Goal: Contribute content

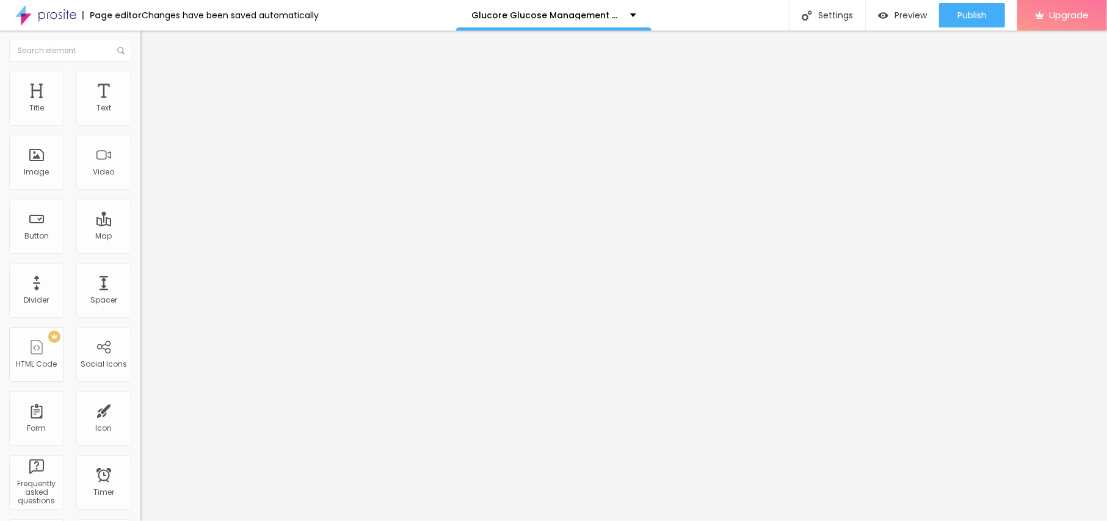
click at [140, 105] on span "Add image" at bounding box center [165, 100] width 50 height 10
click at [140, 76] on li "Style" at bounding box center [210, 77] width 140 height 12
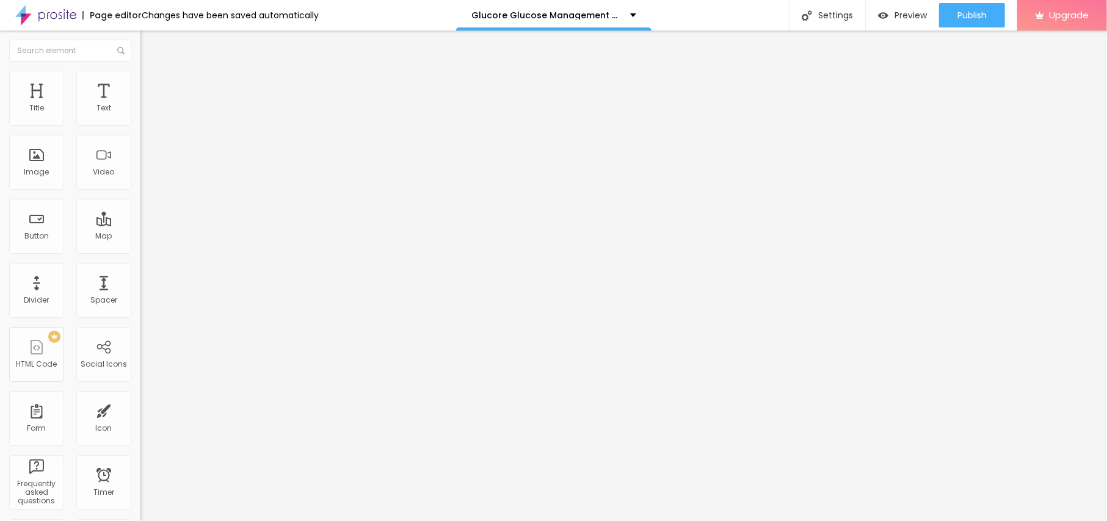
type input "90"
type input "85"
type input "80"
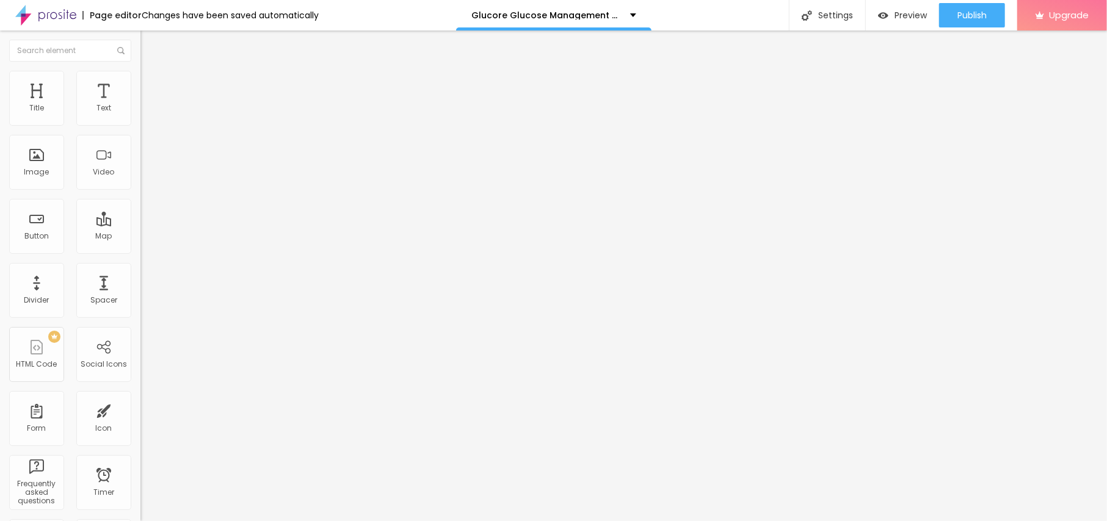
type input "80"
type input "75"
type input "70"
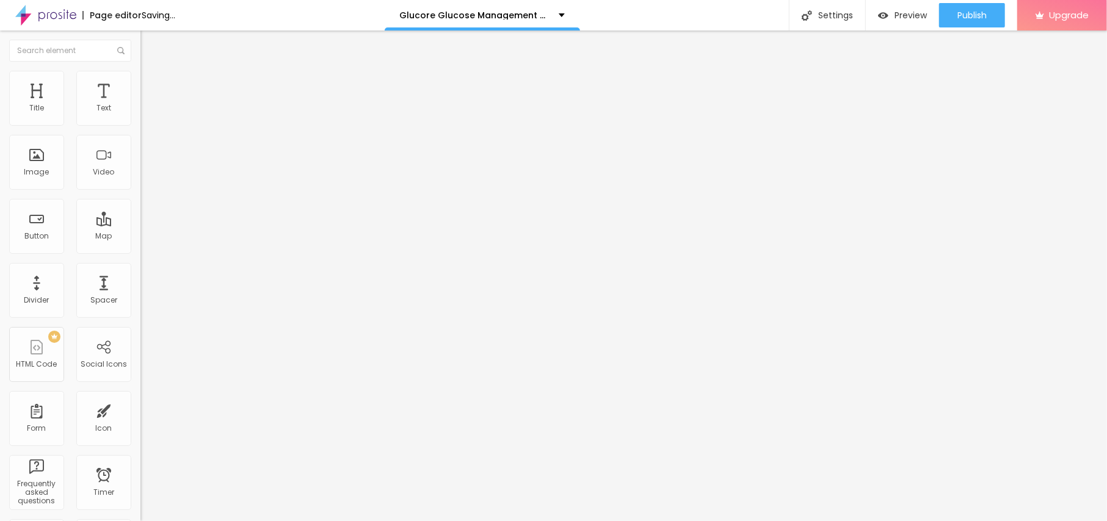
type input "65"
type input "60"
type input "55"
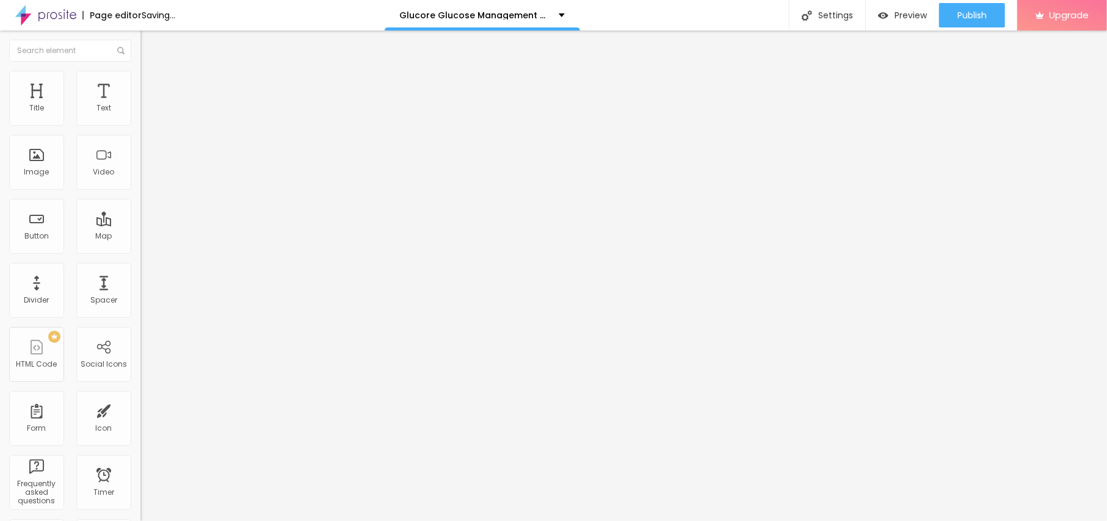
type input "55"
type input "50"
type input "45"
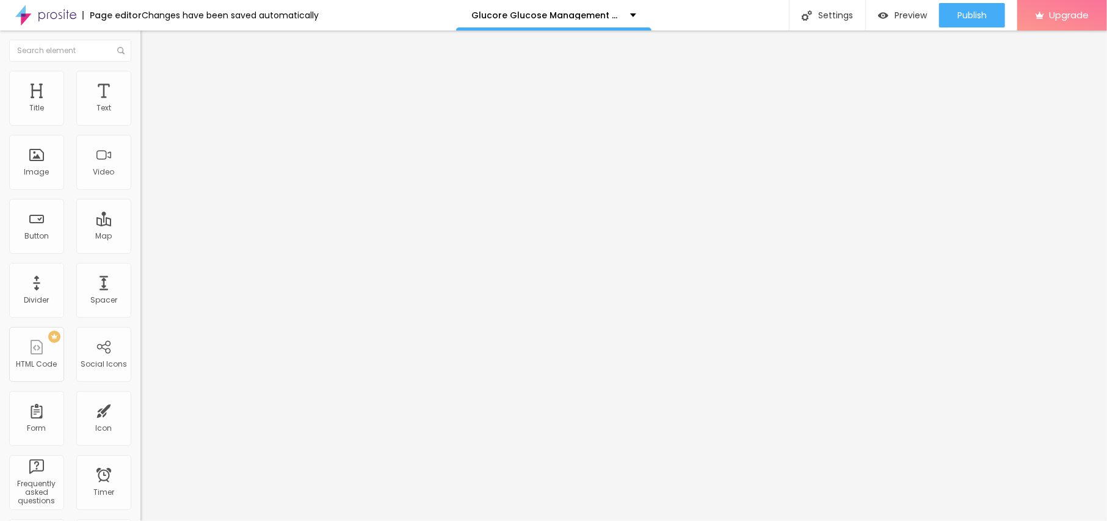
type input "40"
type input "35"
type input "30"
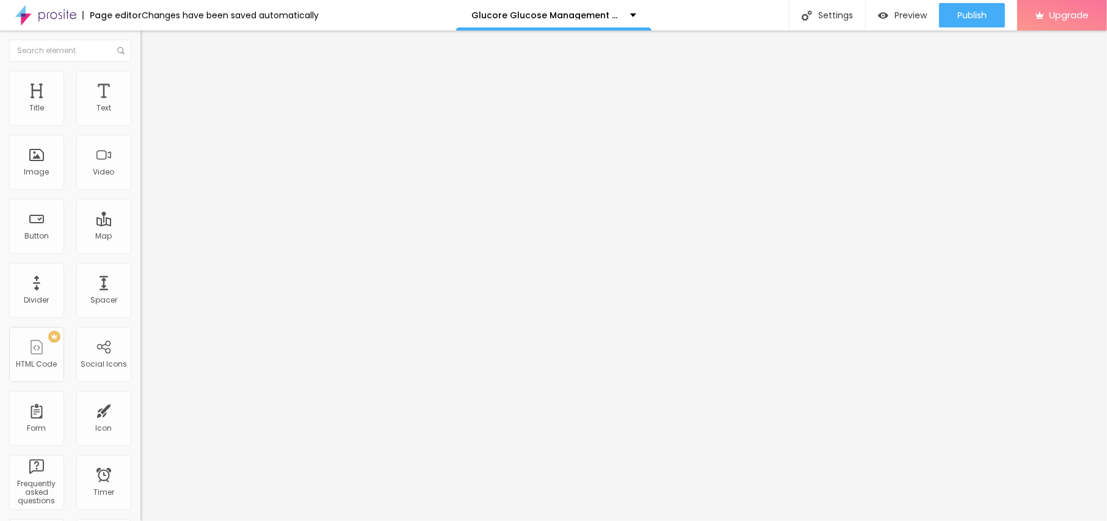
drag, startPoint x: 128, startPoint y: 131, endPoint x: 42, endPoint y: 128, distance: 86.7
type input "30"
click at [140, 125] on input "range" at bounding box center [179, 120] width 79 height 10
click at [140, 71] on li "Content" at bounding box center [210, 65] width 140 height 12
click at [140, 123] on input "text" at bounding box center [213, 117] width 146 height 12
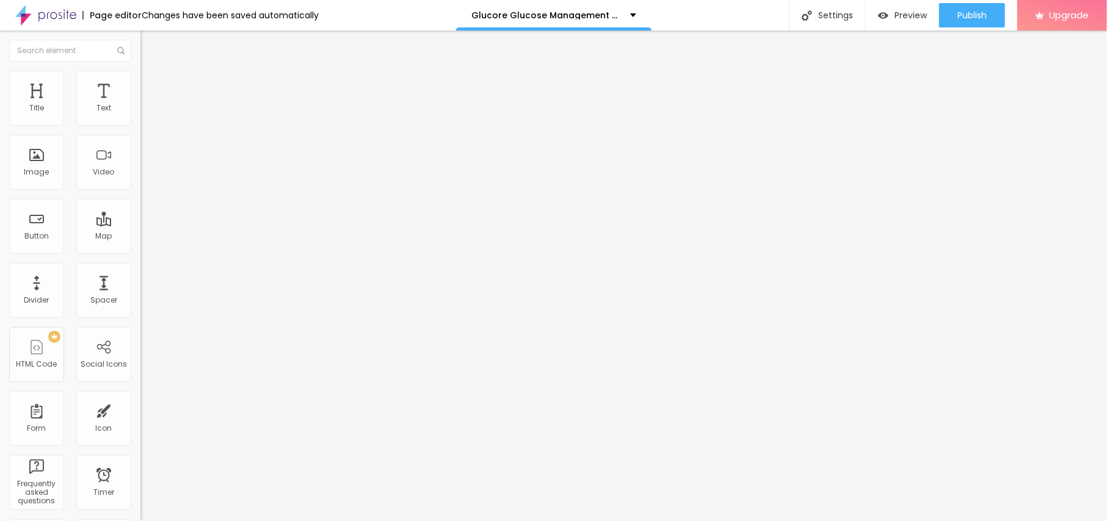
click at [140, 123] on input "text" at bounding box center [213, 117] width 146 height 12
paste input "Glucore US CA UK AU"
type input "Glucore US CA UK AU"
drag, startPoint x: 59, startPoint y: 328, endPoint x: 0, endPoint y: 320, distance: 59.1
click at [140, 279] on div "Change image Image description (Alt) Glucore [GEOGRAPHIC_DATA] CA UK AU Align A…" at bounding box center [210, 187] width 140 height 184
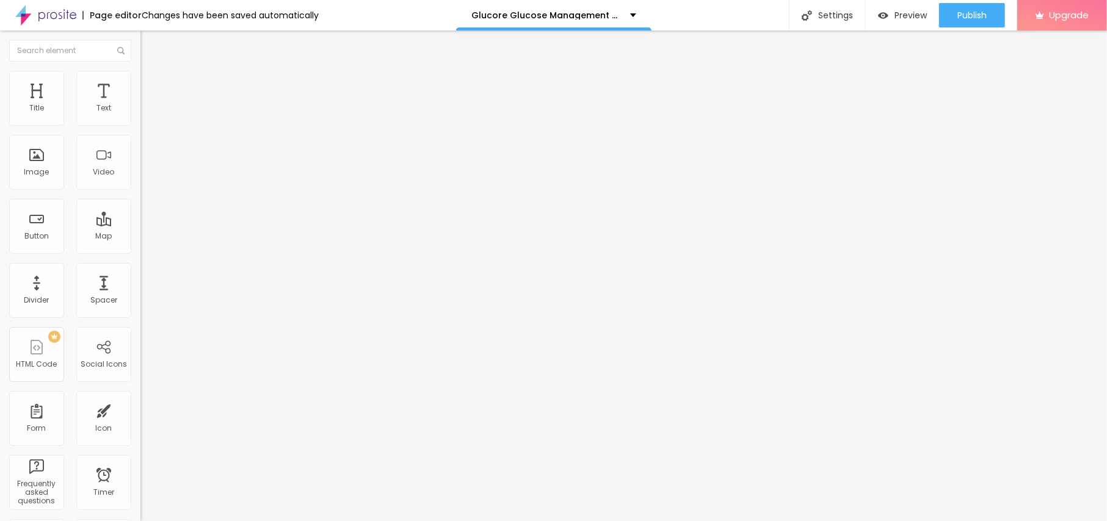
paste input "[DOMAIN_NAME][URL][DOMAIN_NAME]"
type input "[URL][DOMAIN_NAME][DOMAIN_NAME]"
drag, startPoint x: 62, startPoint y: 130, endPoint x: 0, endPoint y: 128, distance: 62.3
click at [140, 128] on div "Text Click me Align Size Default Small Default Big Link URL https:// Open in ne…" at bounding box center [210, 184] width 140 height 178
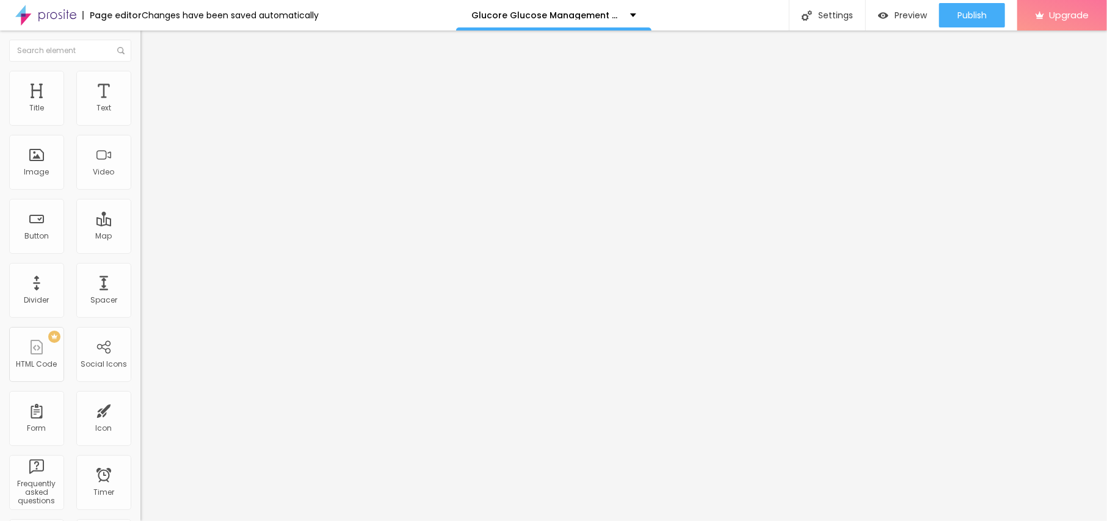
paste input "😍👇SHOP NOW😍👇"
type input "😍👇SHOP NOW😍👇"
drag, startPoint x: 30, startPoint y: 245, endPoint x: 0, endPoint y: 251, distance: 30.7
click at [140, 251] on div "Text 😍👇SHOP NOW😍👇 Align Size Default Small Default Big Link URL https:// Open i…" at bounding box center [210, 184] width 140 height 178
click at [140, 250] on input "https://" at bounding box center [213, 245] width 146 height 12
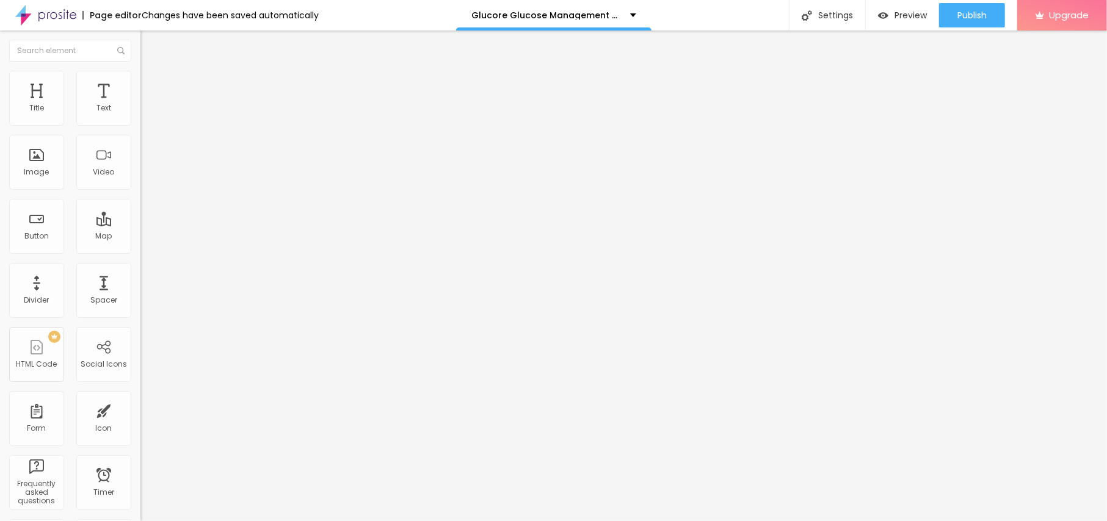
click at [140, 250] on input "https://" at bounding box center [213, 245] width 146 height 12
paste input "[DOMAIN_NAME][URL]"
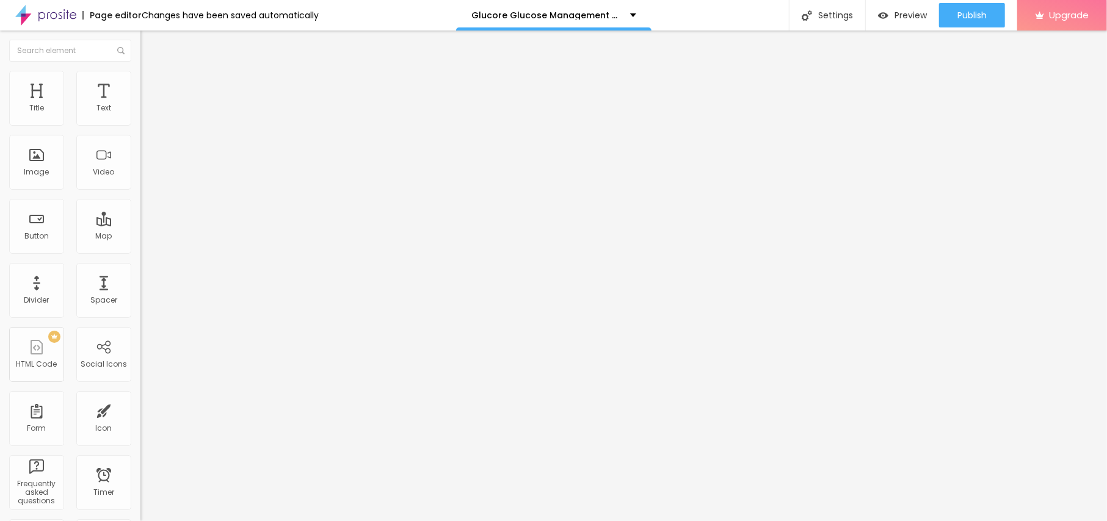
type input "[URL][DOMAIN_NAME]"
click at [145, 113] on icon "button" at bounding box center [148, 109] width 7 height 7
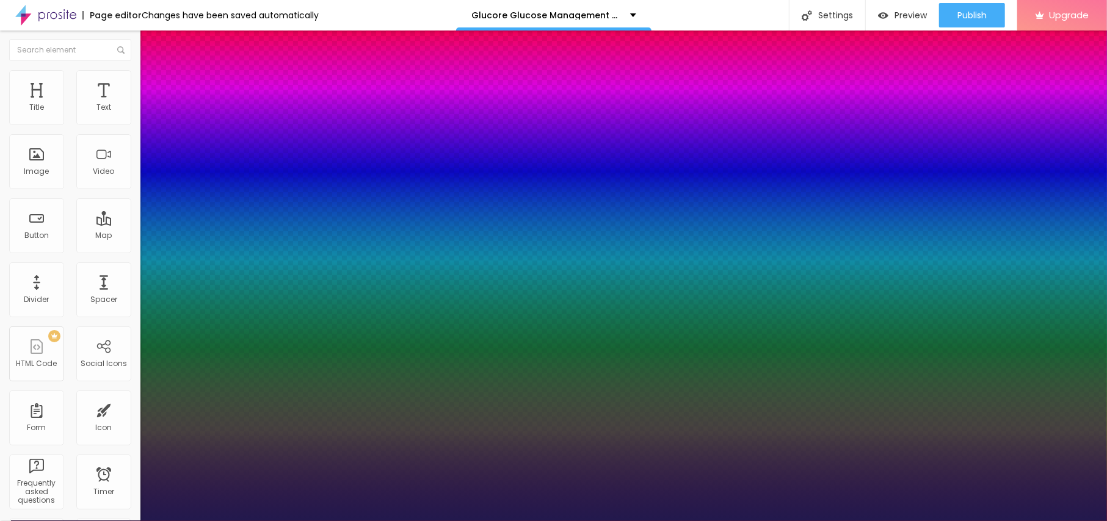
type input "1"
type input "14"
type input "1"
type input "15"
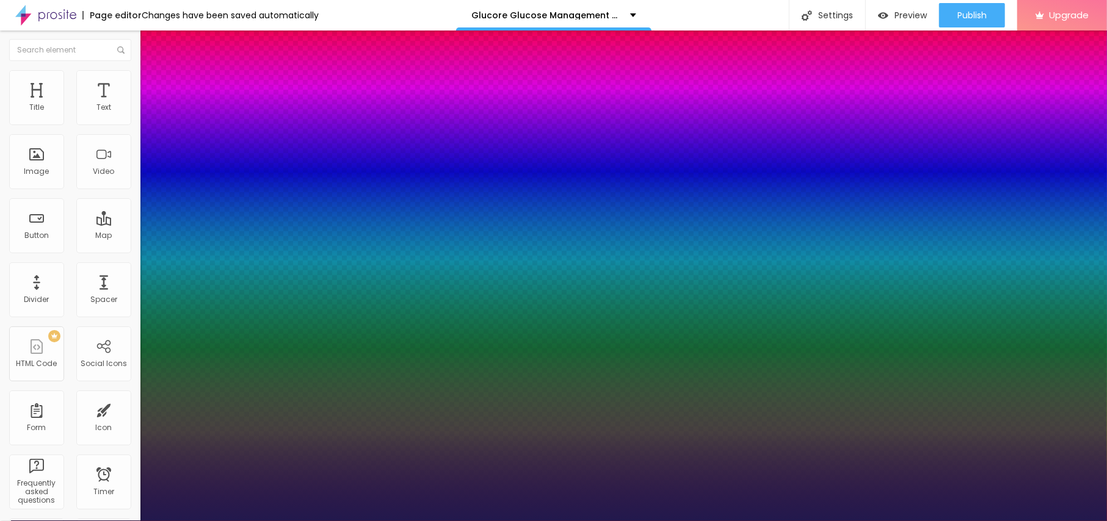
type input "15"
type input "1"
type input "17"
type input "1"
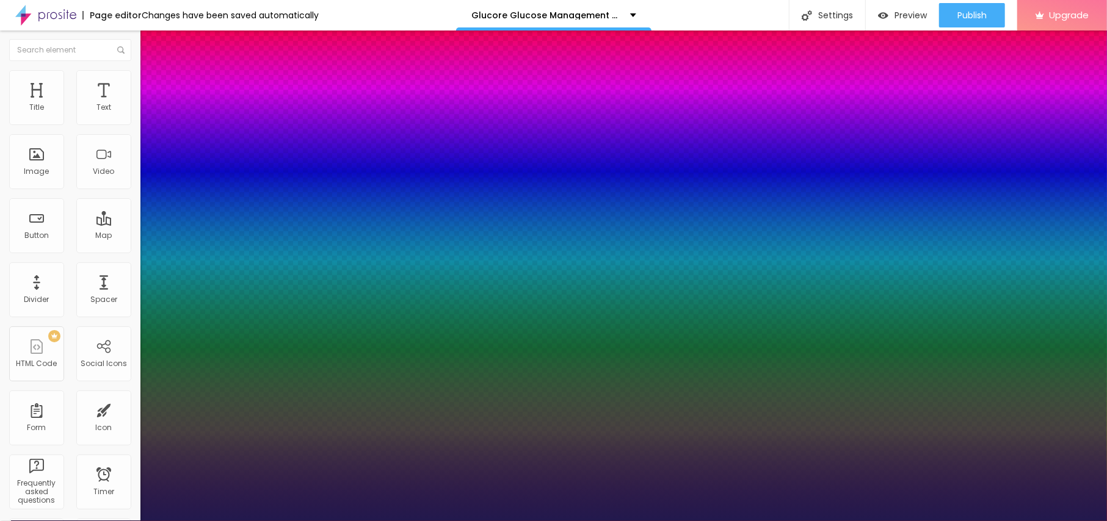
type input "18"
type input "1"
type input "21"
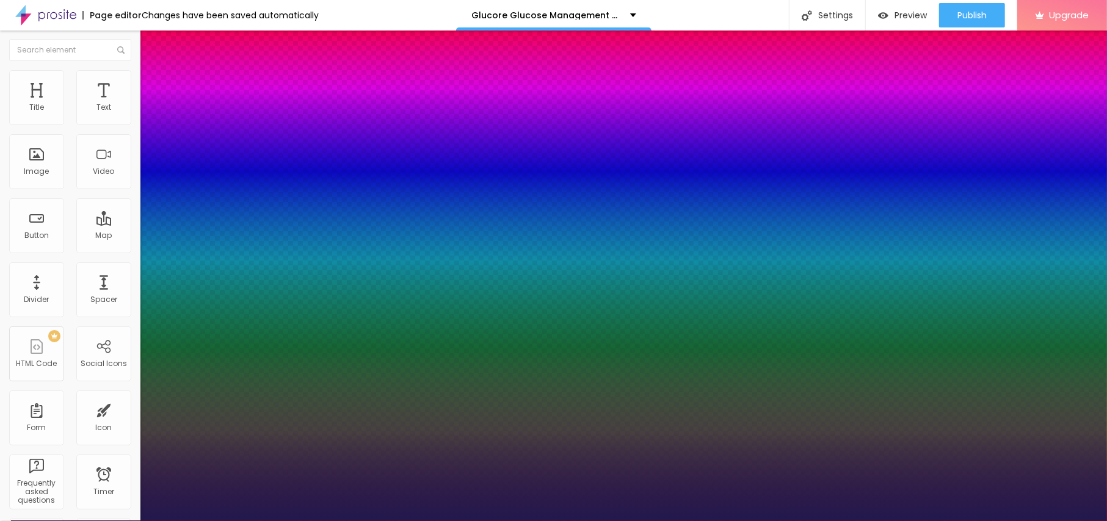
type input "1"
drag, startPoint x: 164, startPoint y: 203, endPoint x: 171, endPoint y: 205, distance: 7.1
type input "21"
type input "1"
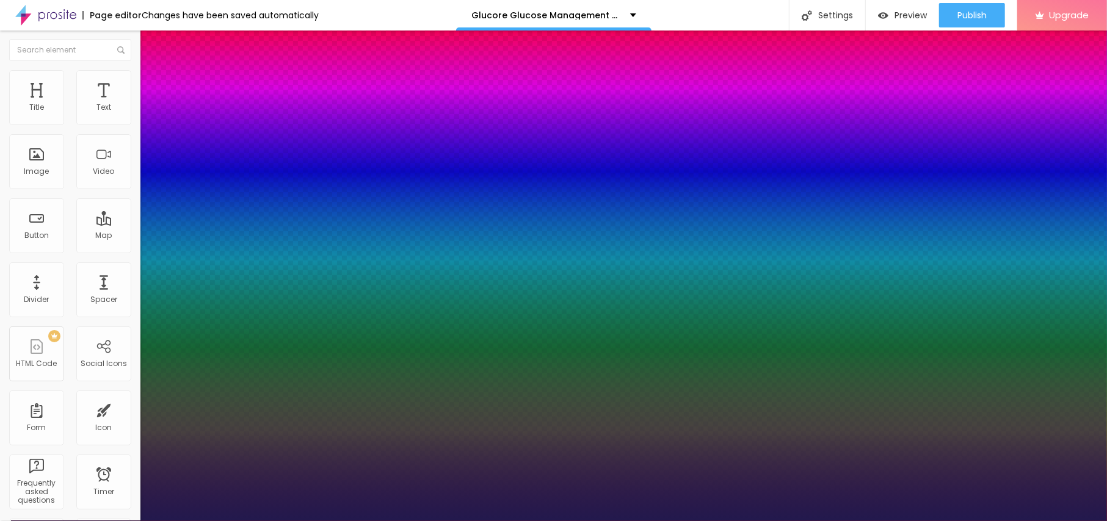
click at [484, 521] on div at bounding box center [553, 521] width 1107 height 0
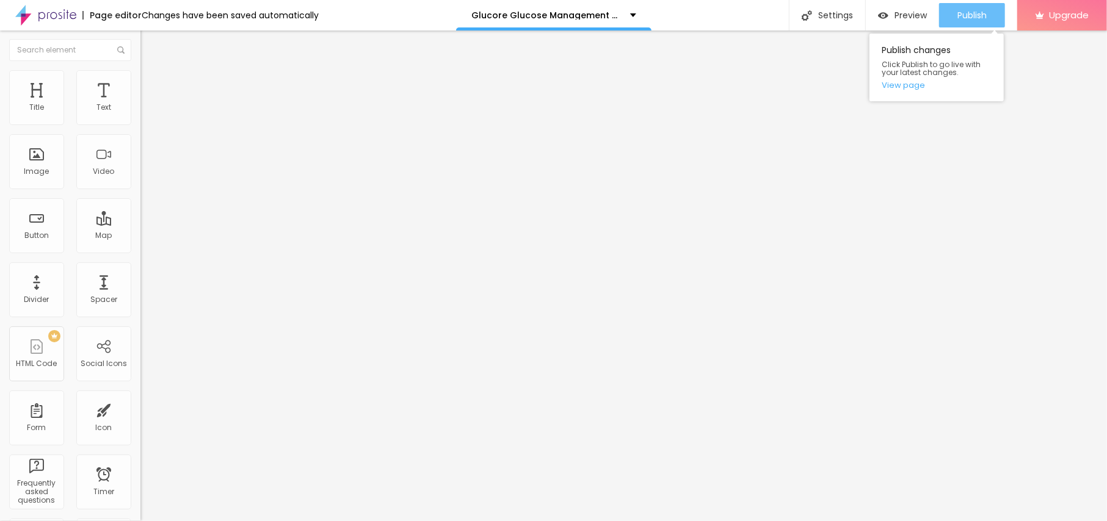
click at [986, 6] on button "Publish" at bounding box center [972, 15] width 66 height 24
click at [891, 86] on link "View page" at bounding box center [936, 85] width 110 height 8
